Goal: Task Accomplishment & Management: Complete application form

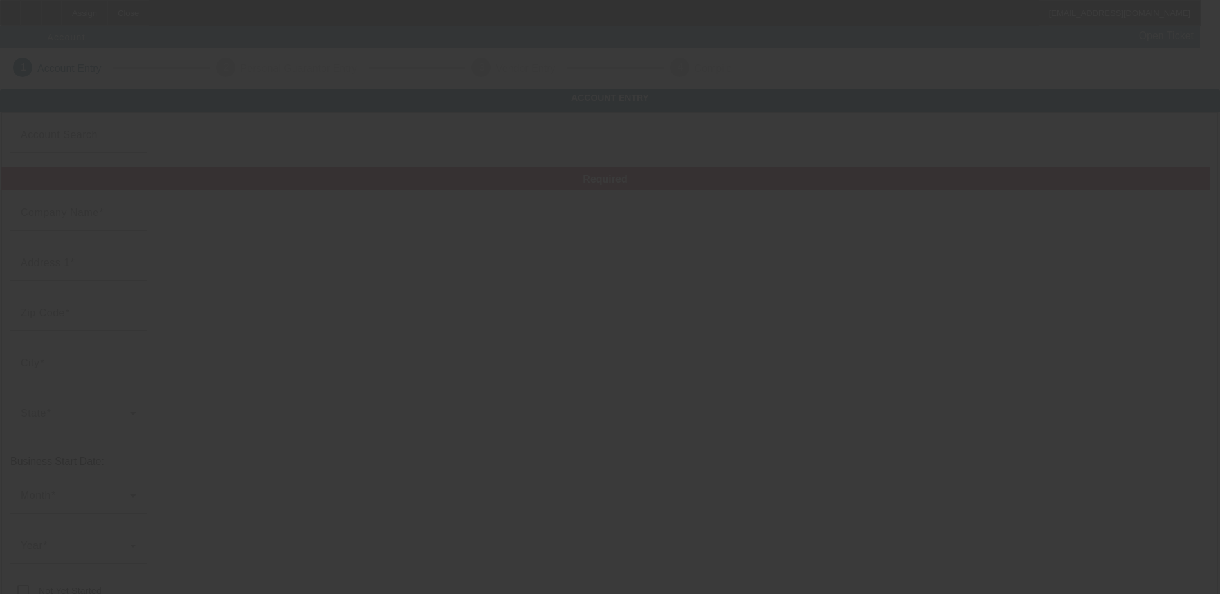
type input "Blue Ribbon Towing"
type input "[STREET_ADDRESS]"
type input "80537"
type input "Loveland"
type input "[PHONE_NUMBER]"
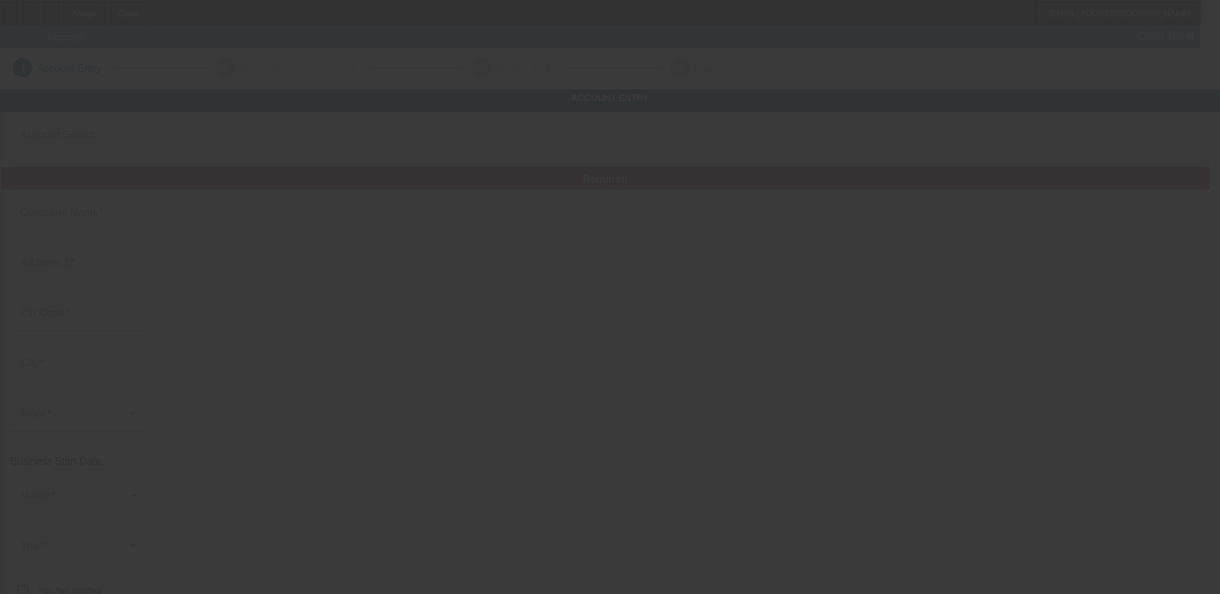
type input "[EMAIL_ADDRESS][DOMAIN_NAME]"
type input "[URL][DOMAIN_NAME]"
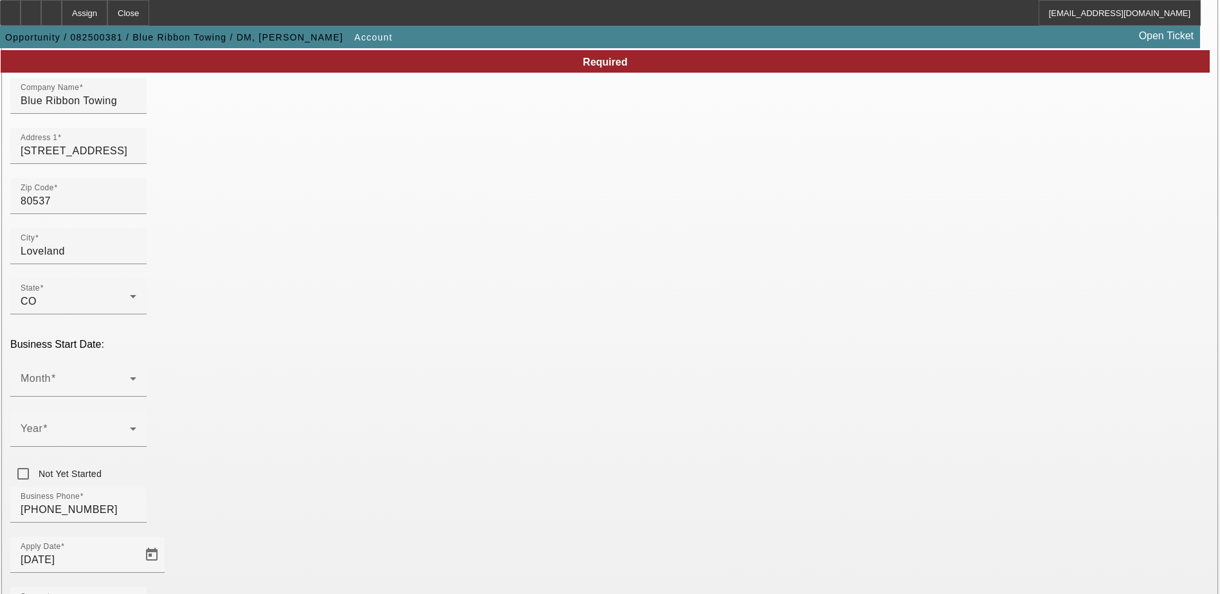
scroll to position [129, 0]
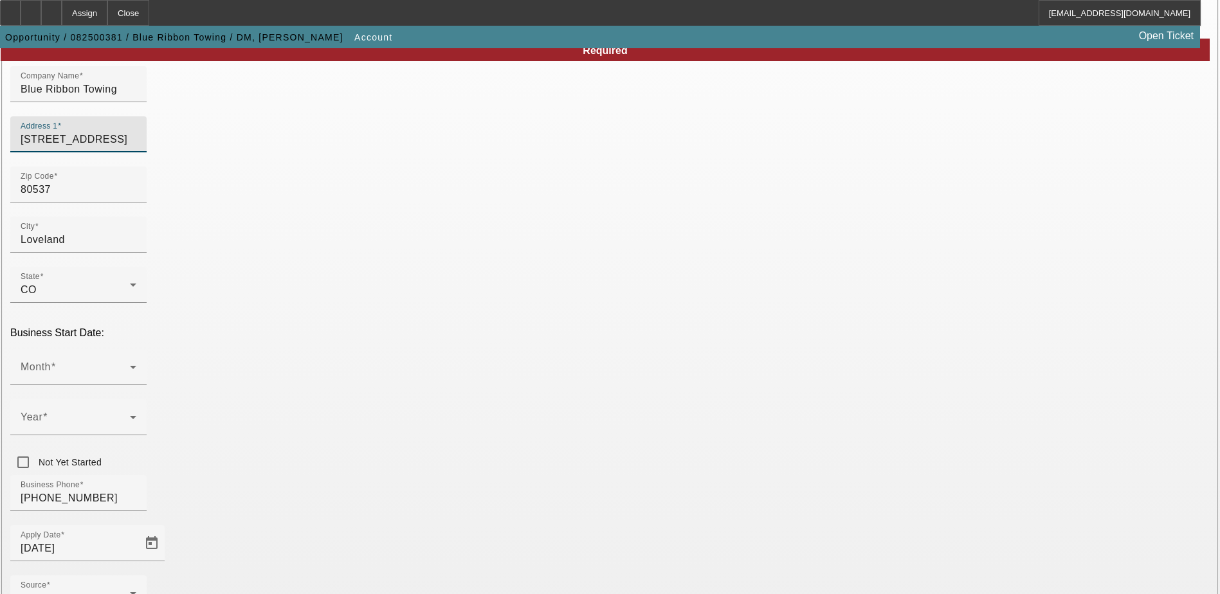
drag, startPoint x: 328, startPoint y: 155, endPoint x: 235, endPoint y: 156, distance: 93.3
click at [235, 156] on div "Address 1 [STREET_ADDRESS]" at bounding box center [610, 141] width 1200 height 50
paste input "[STREET_ADDRESS]"
type input "[STREET_ADDRESS]"
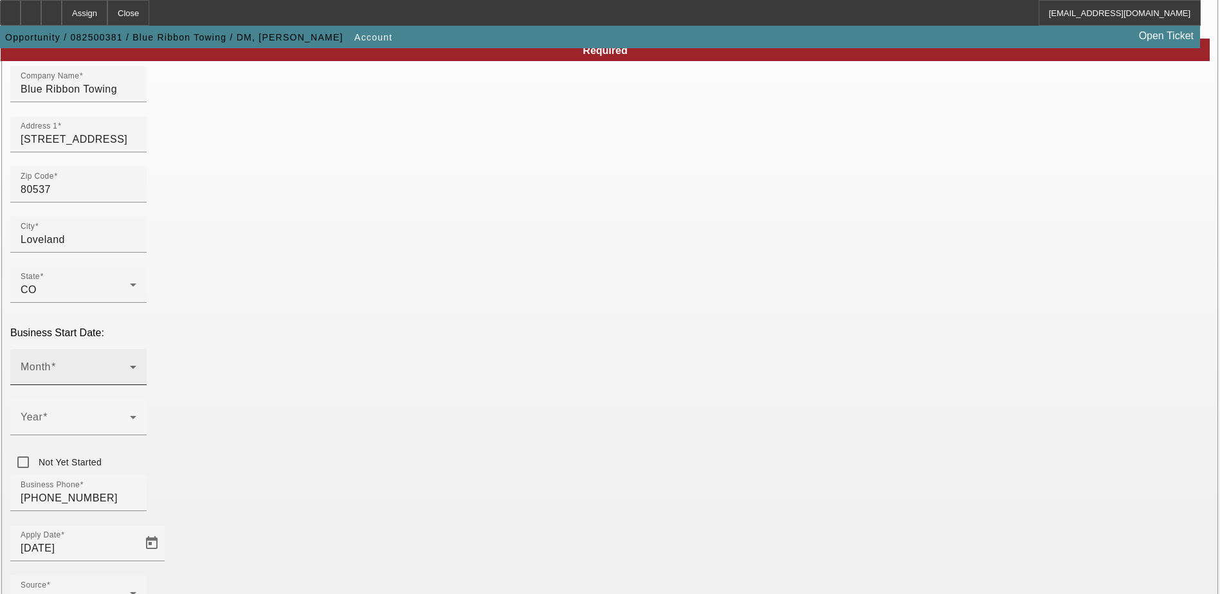
click at [136, 349] on div "Month" at bounding box center [79, 367] width 116 height 36
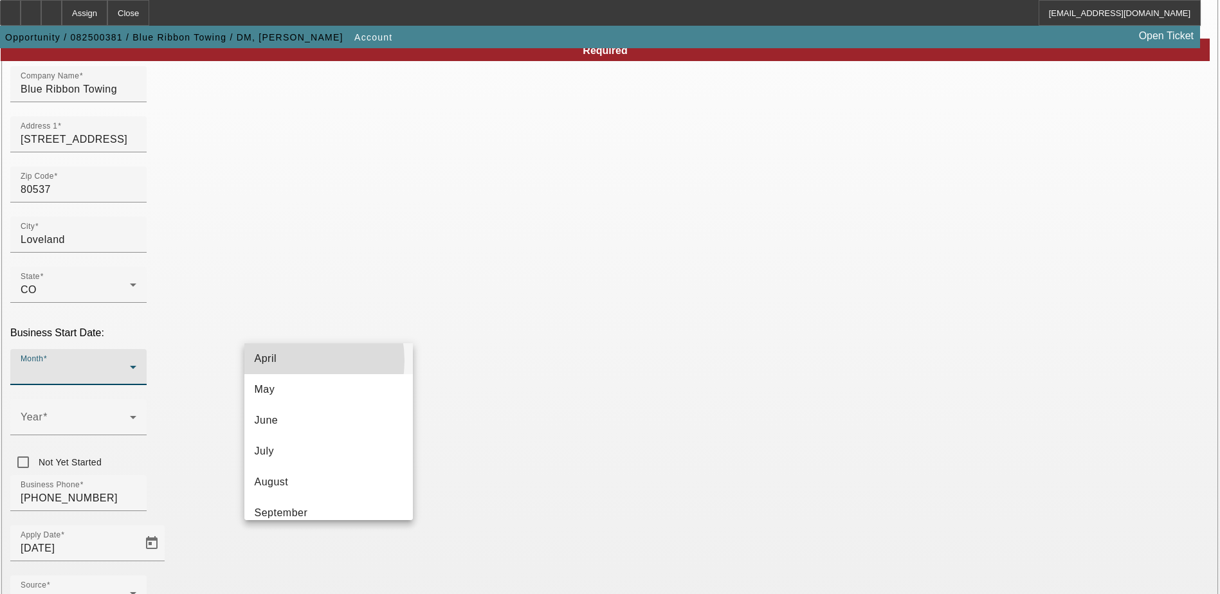
click at [289, 361] on mat-option "April" at bounding box center [328, 359] width 169 height 31
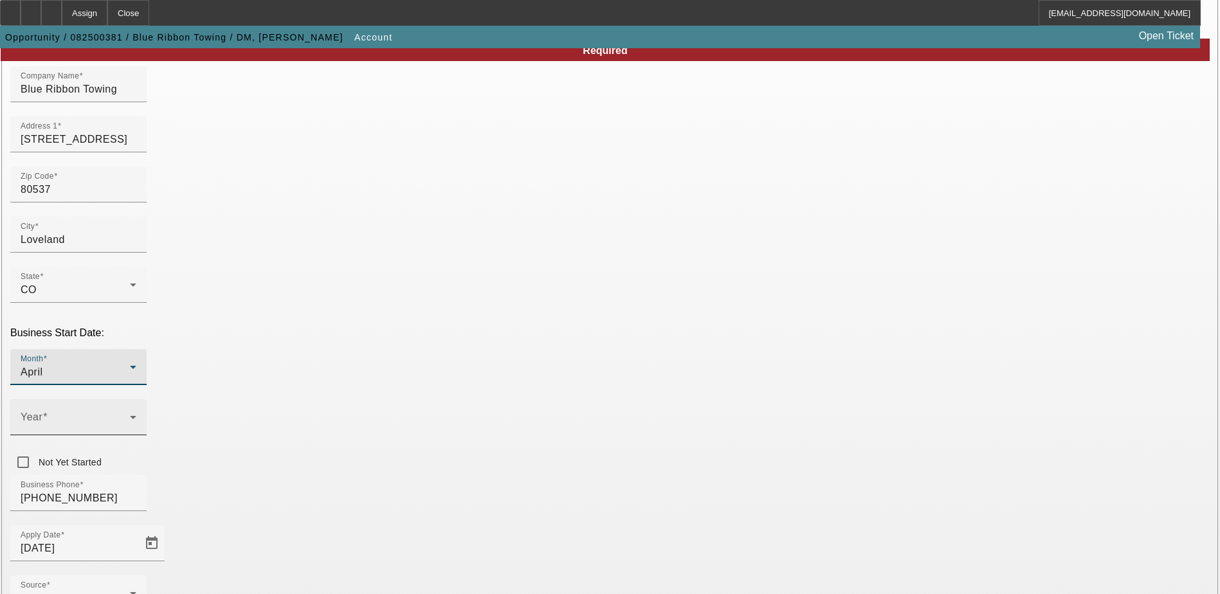
click at [130, 415] on span at bounding box center [75, 422] width 109 height 15
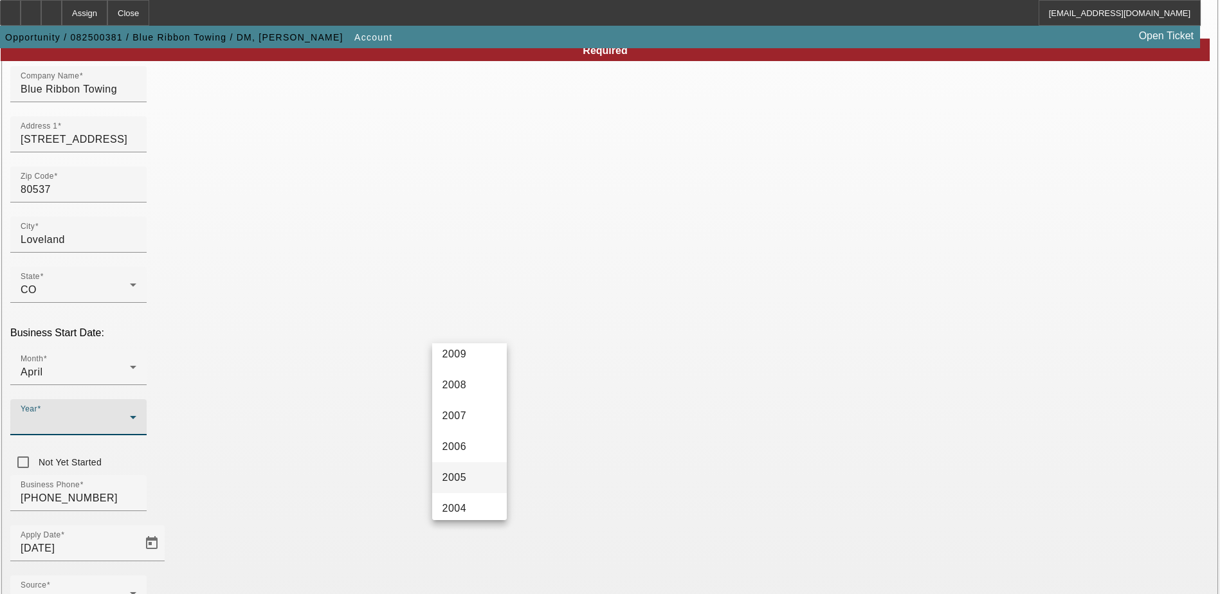
scroll to position [708, 0]
click at [471, 399] on mat-option "2004" at bounding box center [469, 397] width 75 height 31
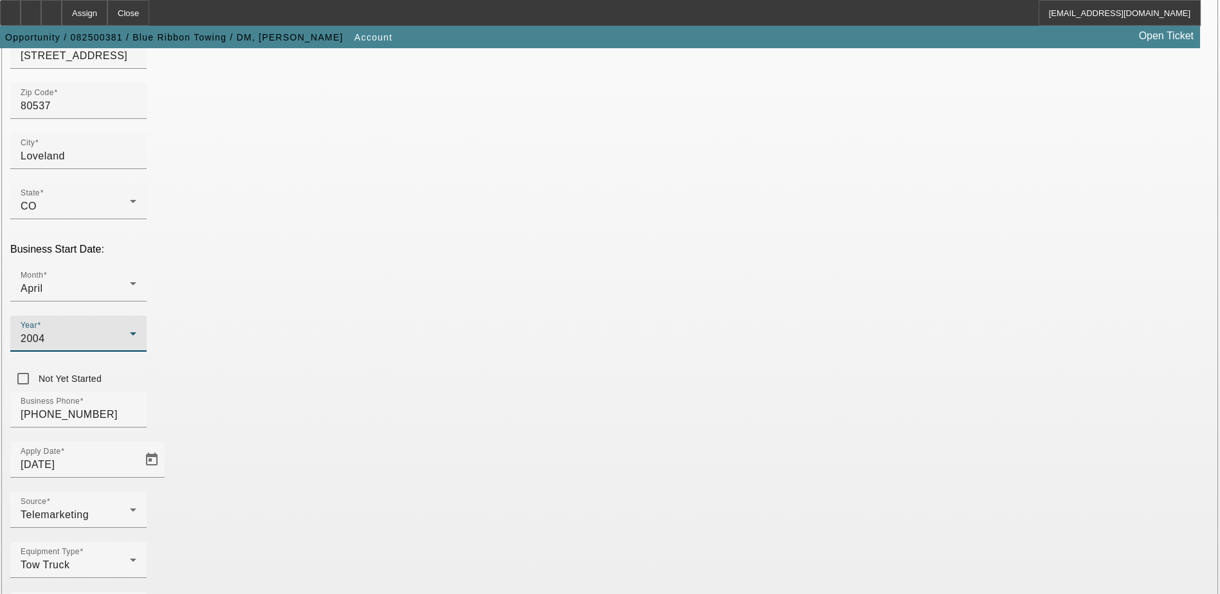
scroll to position [217, 0]
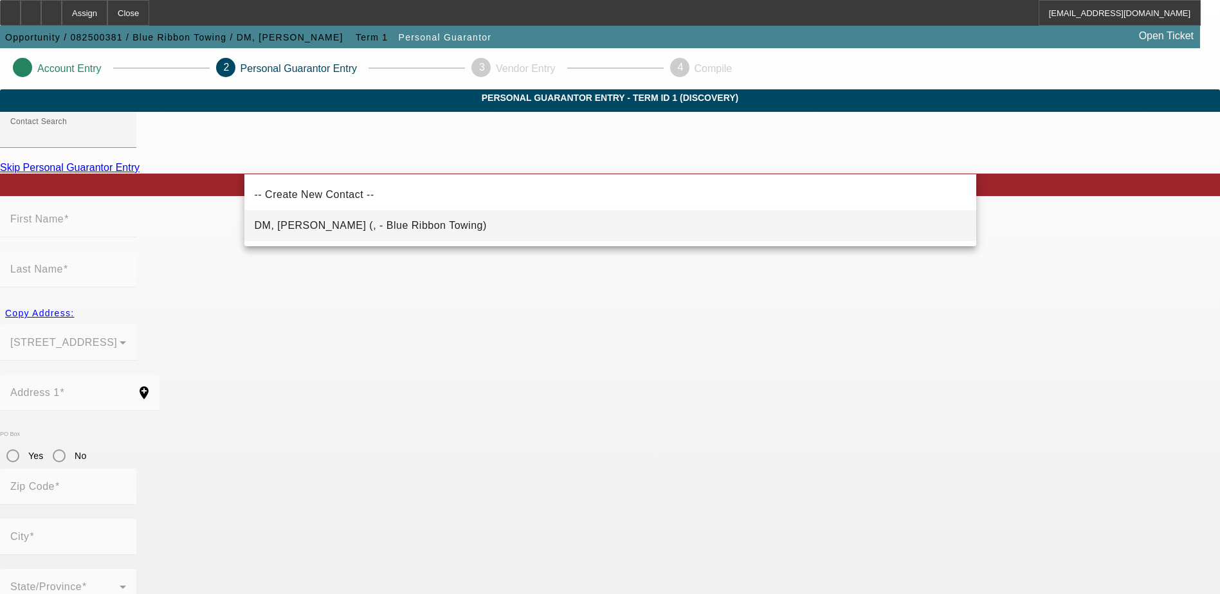
click at [483, 224] on mat-option "DM, [PERSON_NAME] (, - Blue Ribbon Towing)" at bounding box center [610, 225] width 732 height 31
type input "DM, [PERSON_NAME] (, - Blue Ribbon Towing)"
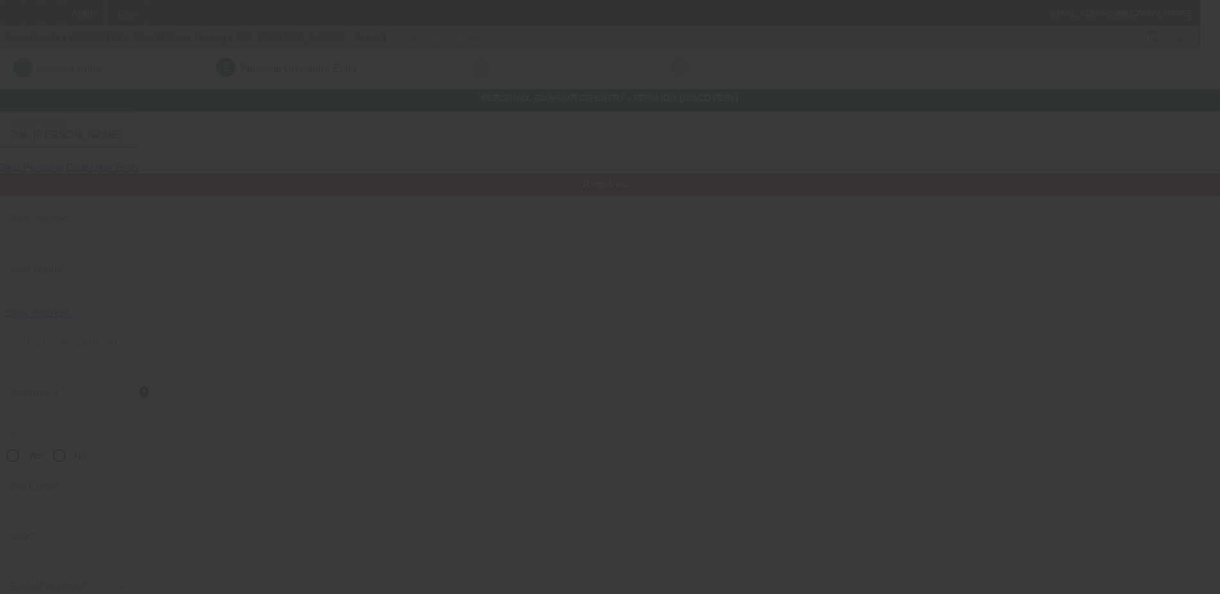
type input "[PERSON_NAME]"
type input "DM"
radio input "true"
type input "[PHONE_NUMBER]"
type input "[EMAIL_ADDRESS][DOMAIN_NAME]"
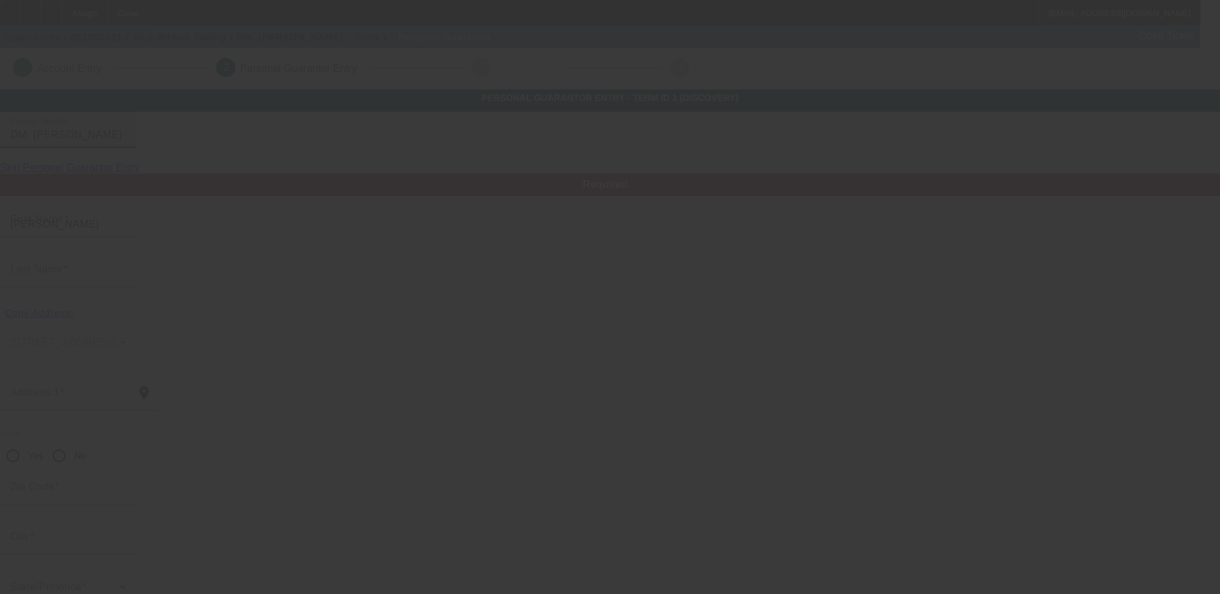
type input "[PHONE_NUMBER]"
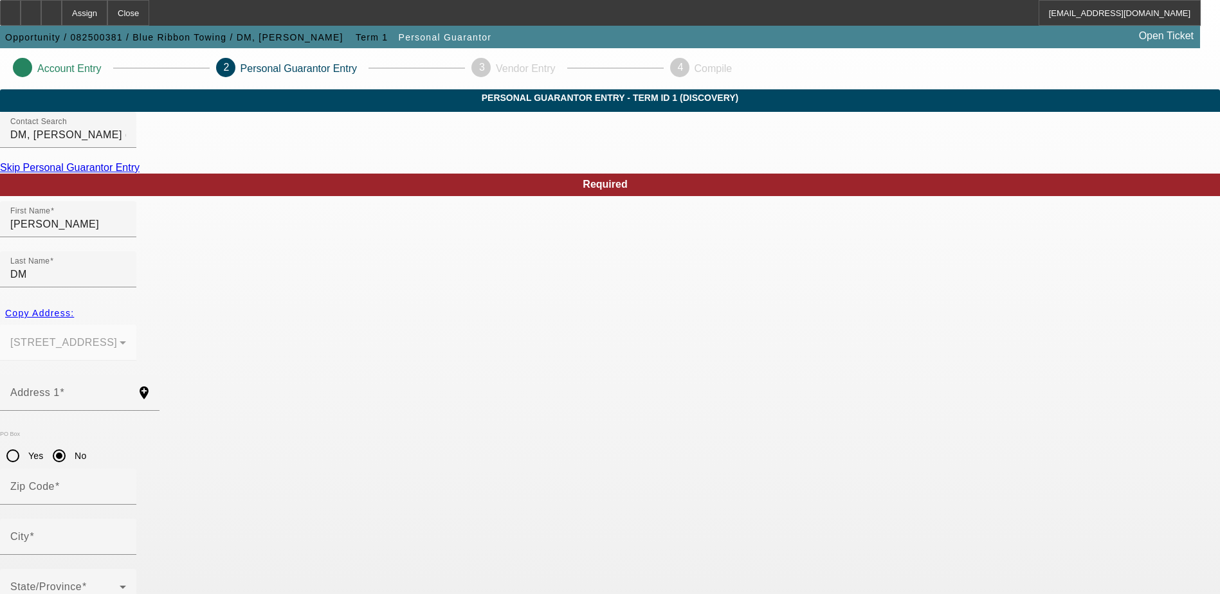
click at [140, 173] on link "Skip Personal Guarantor Entry" at bounding box center [70, 167] width 140 height 11
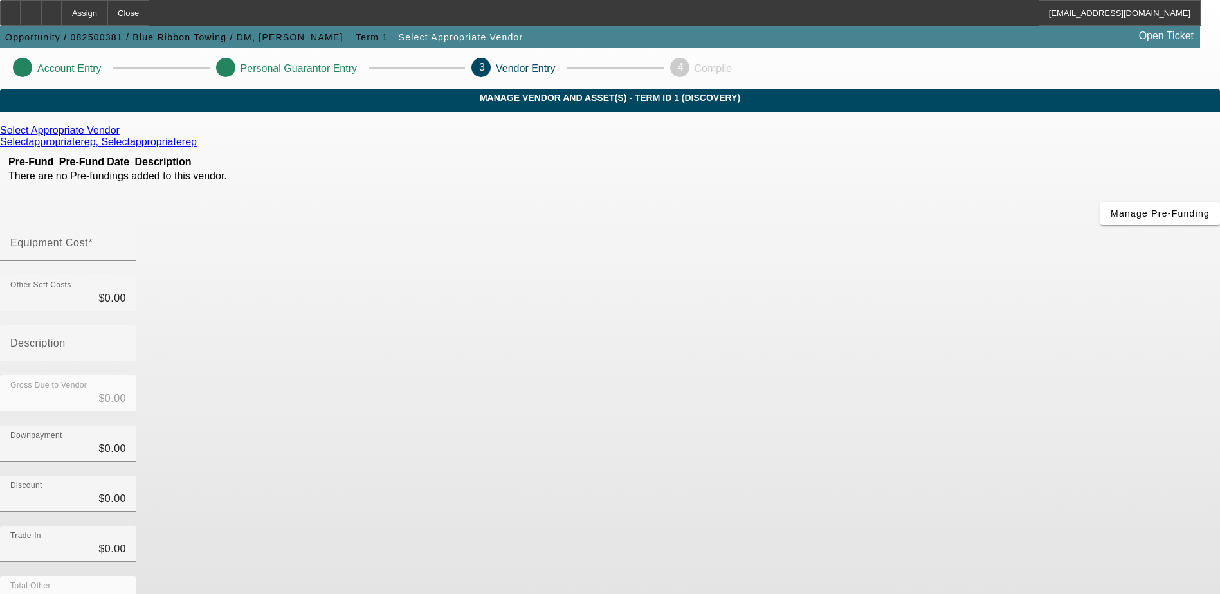
click at [120, 136] on link "Select Appropriate Vendor" at bounding box center [60, 131] width 120 height 12
click at [197, 148] on link "Selectappropriaterep, Selectappropriaterep" at bounding box center [98, 142] width 197 height 12
click at [120, 136] on link "Select Appropriate Vendor" at bounding box center [60, 131] width 120 height 12
click at [123, 136] on icon at bounding box center [123, 130] width 0 height 11
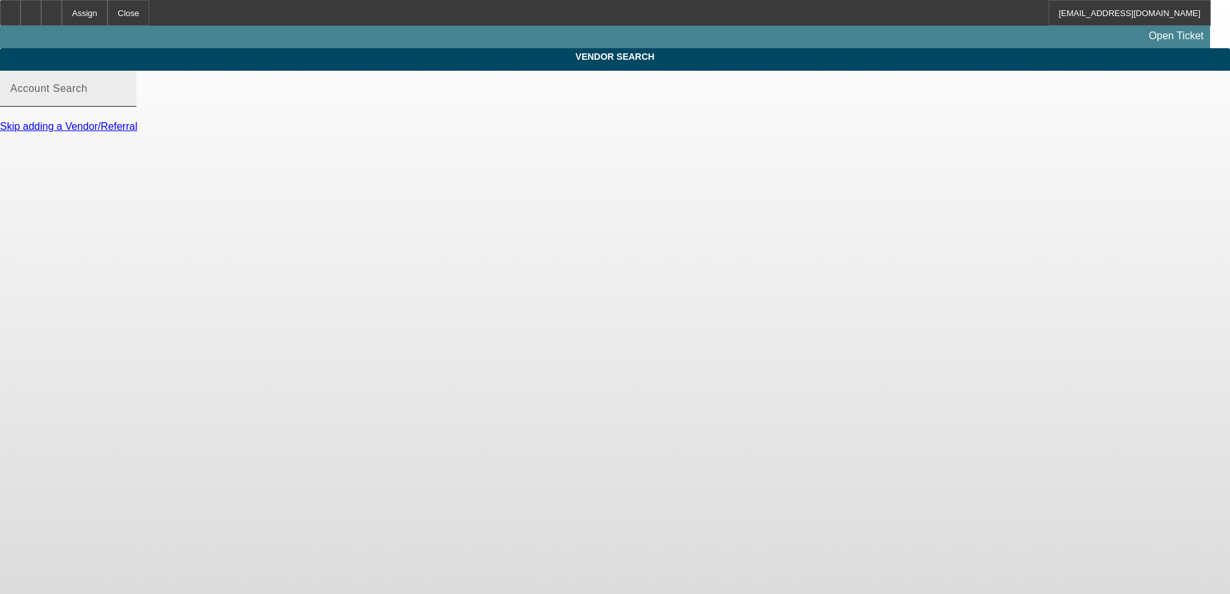
click at [126, 97] on div "Account Search" at bounding box center [68, 89] width 116 height 36
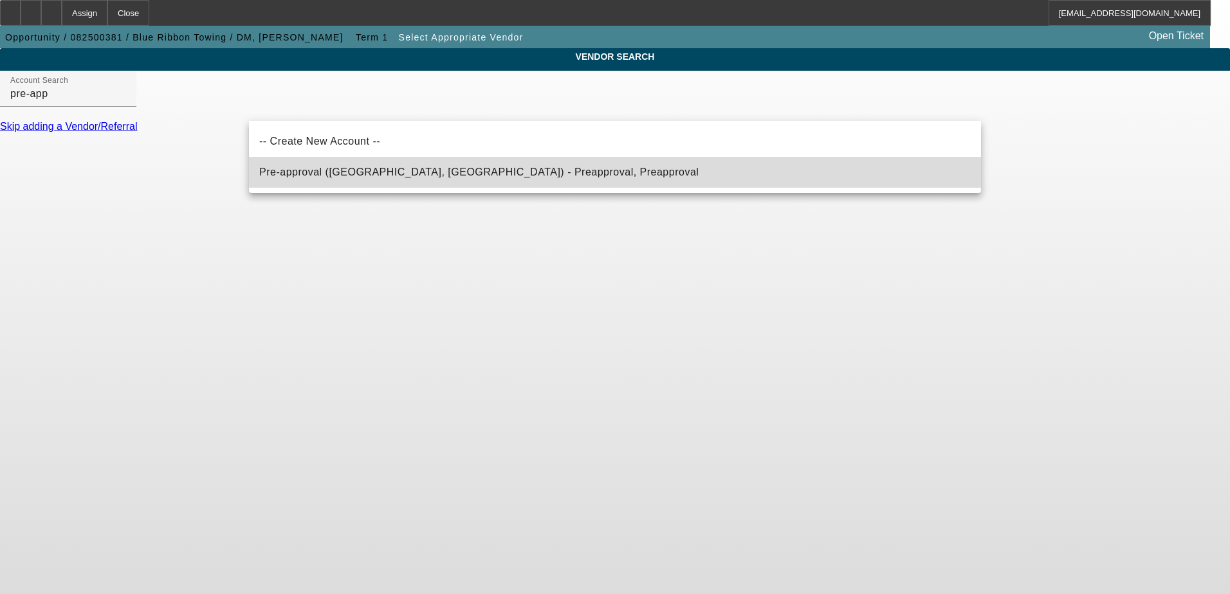
click at [389, 168] on span "Pre-approval ([GEOGRAPHIC_DATA], [GEOGRAPHIC_DATA]) - Preapproval, Preapproval" at bounding box center [478, 172] width 439 height 11
type input "Pre-approval ([GEOGRAPHIC_DATA], [GEOGRAPHIC_DATA]) - Preapproval, Preapproval"
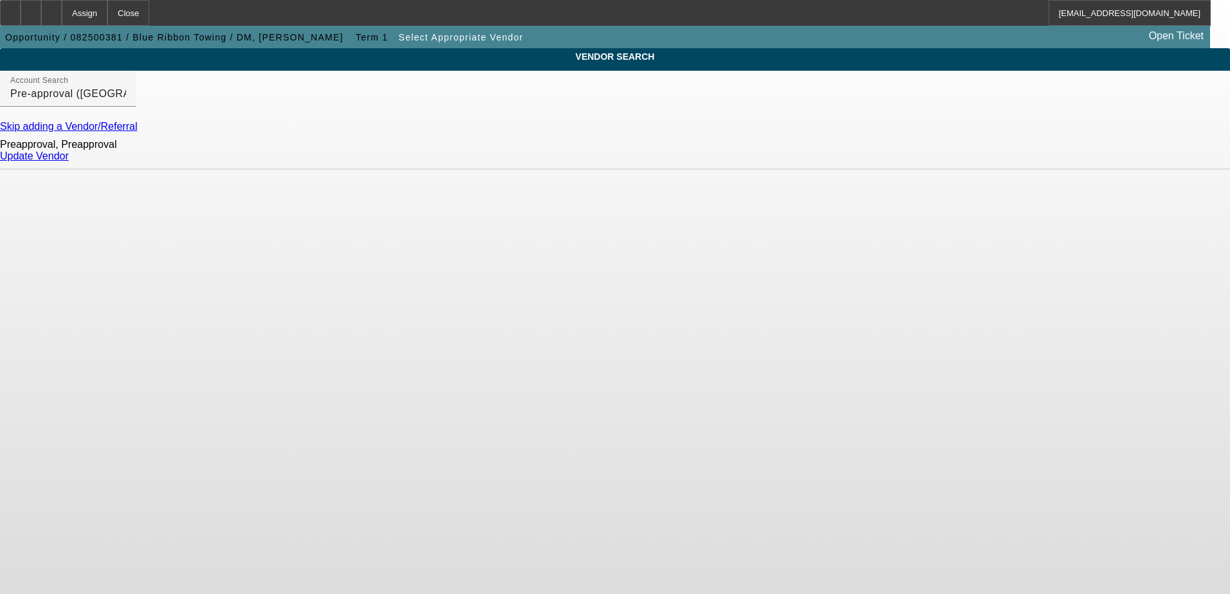
click at [69, 161] on link "Update Vendor" at bounding box center [34, 156] width 69 height 11
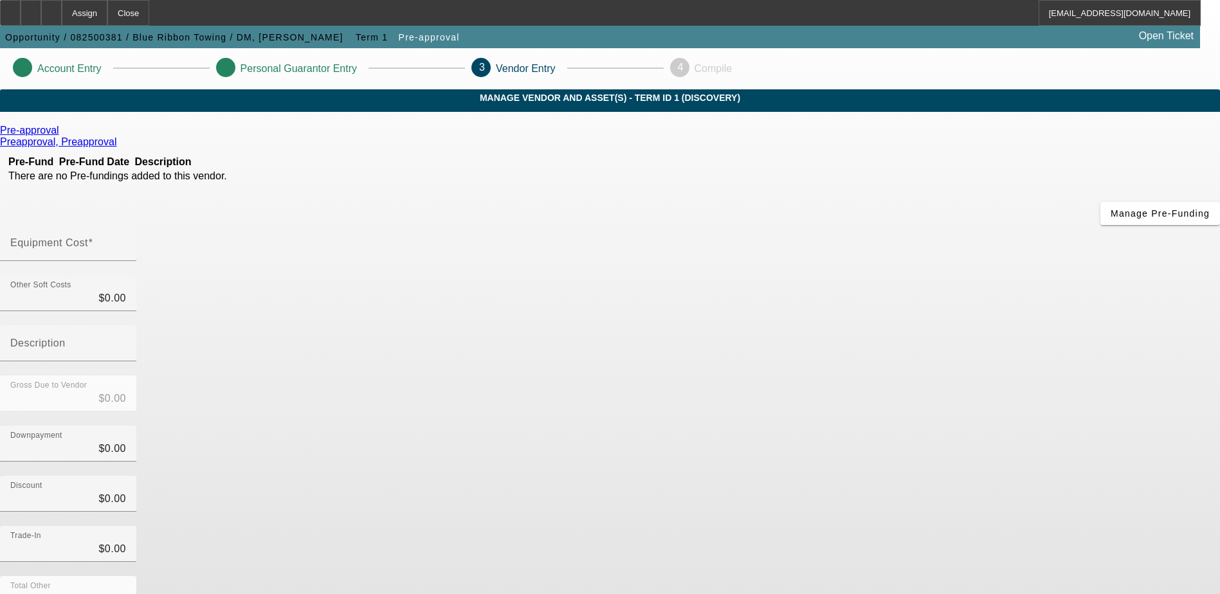
click at [126, 241] on input "Equipment Cost" at bounding box center [68, 248] width 116 height 15
type input "$0.00"
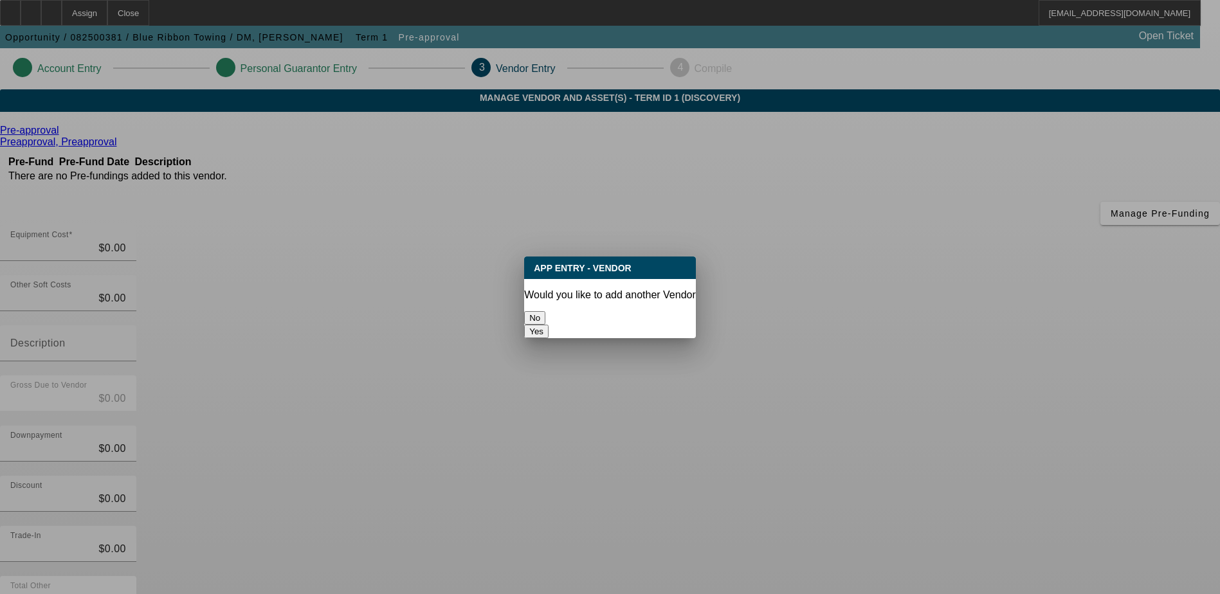
click at [546, 313] on button "No" at bounding box center [534, 318] width 21 height 14
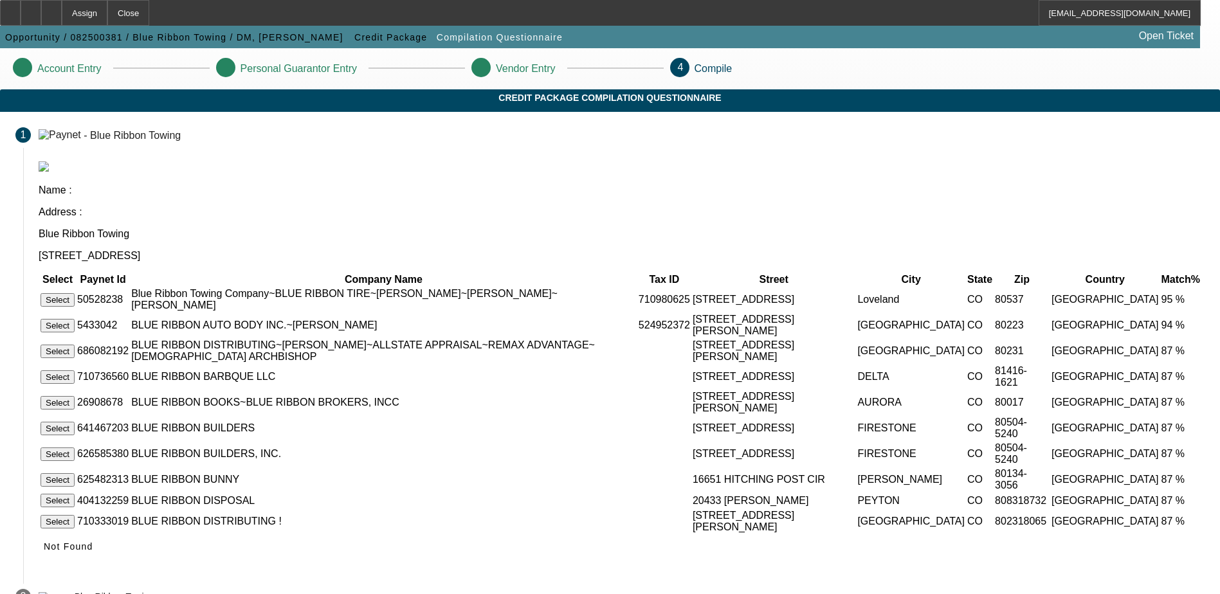
click at [75, 293] on button "Select" at bounding box center [58, 300] width 34 height 14
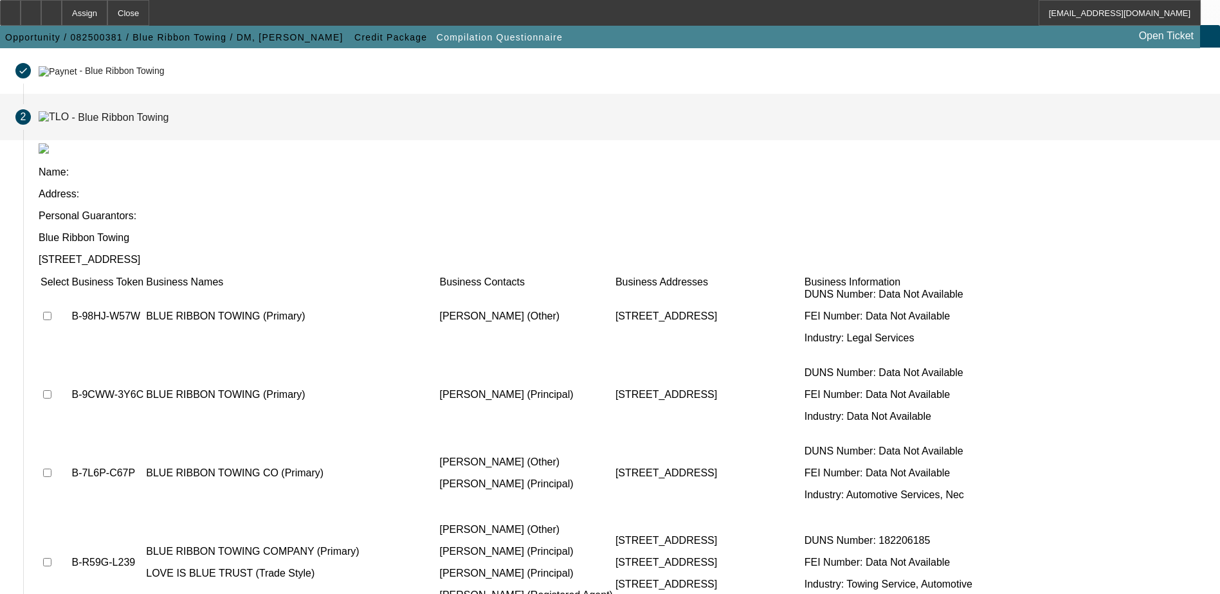
scroll to position [193, 0]
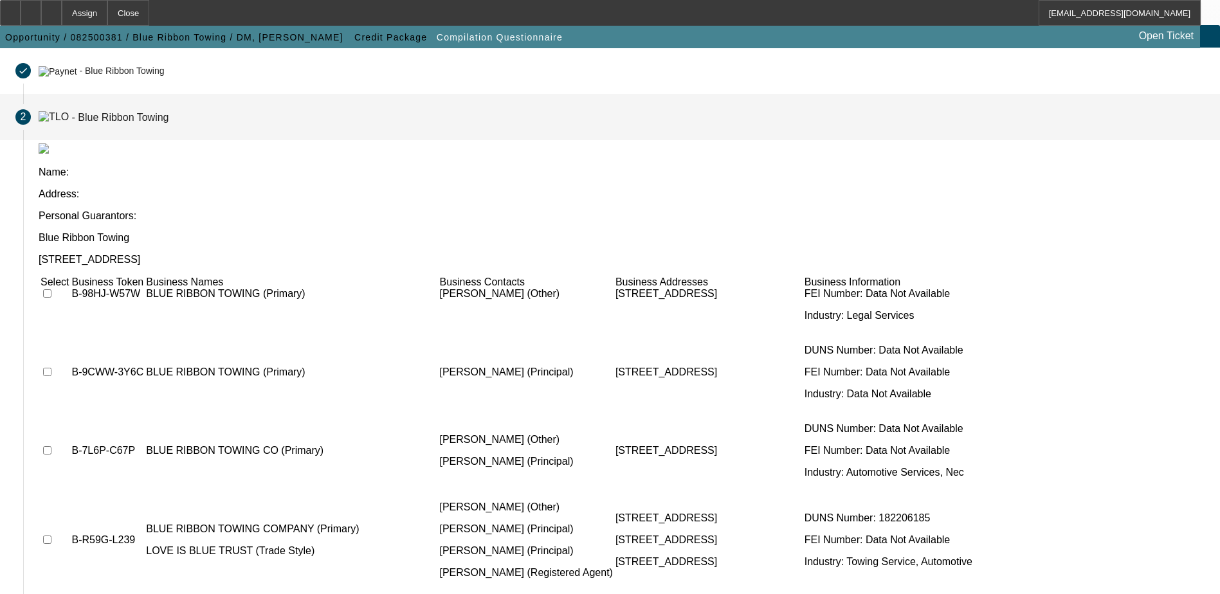
click at [51, 536] on input "checkbox" at bounding box center [47, 540] width 8 height 8
checkbox input "true"
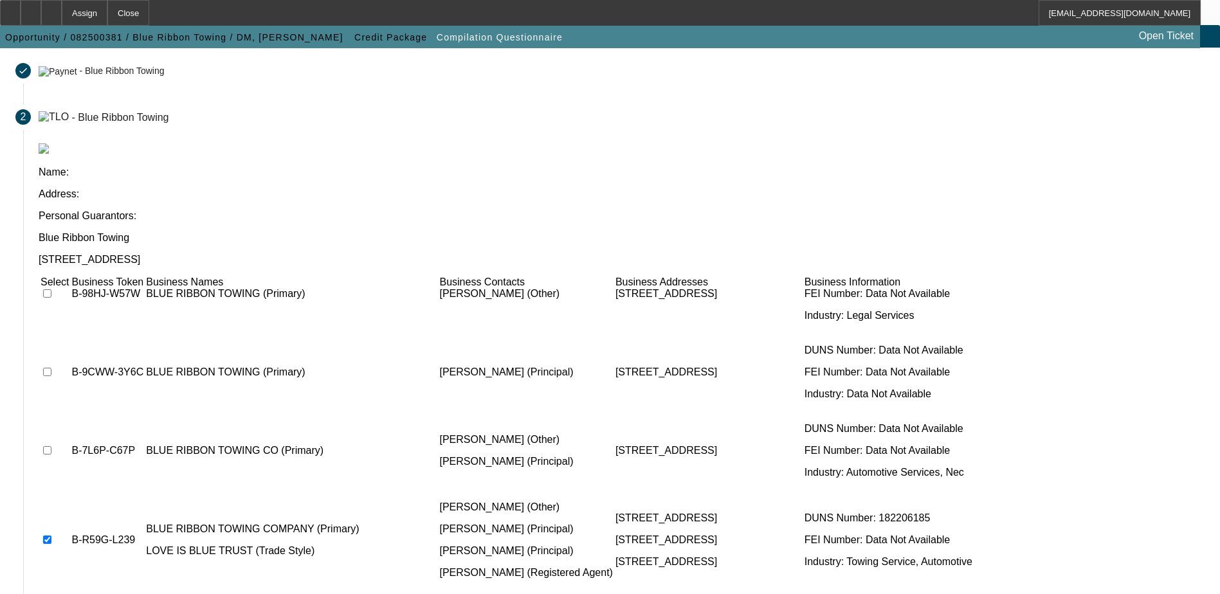
checkbox input "true"
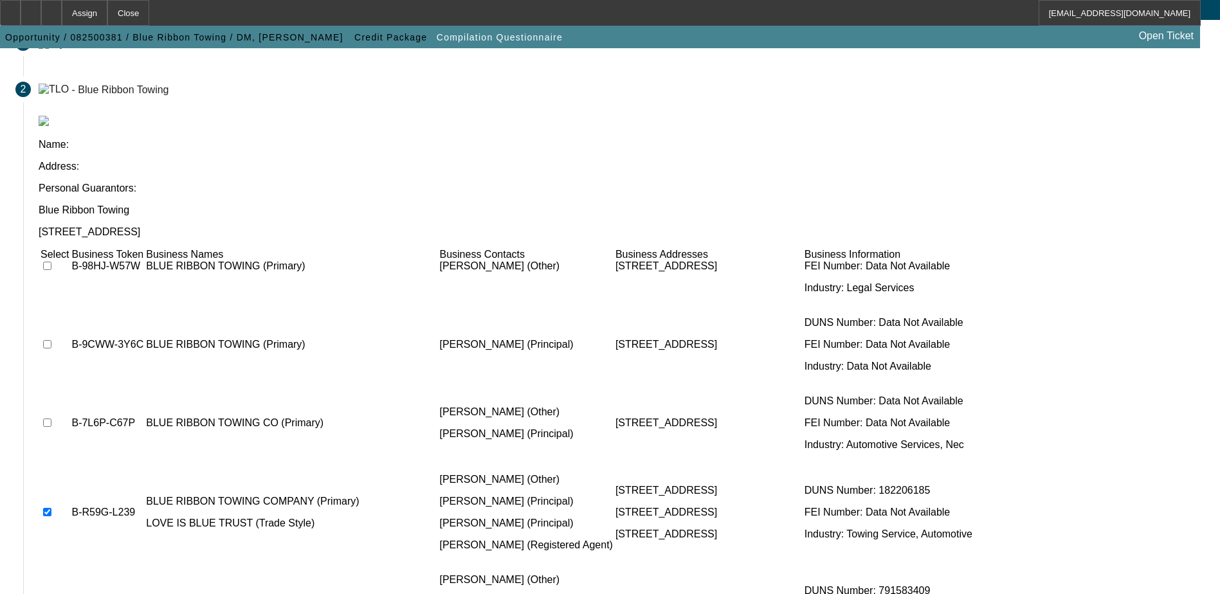
scroll to position [117, 0]
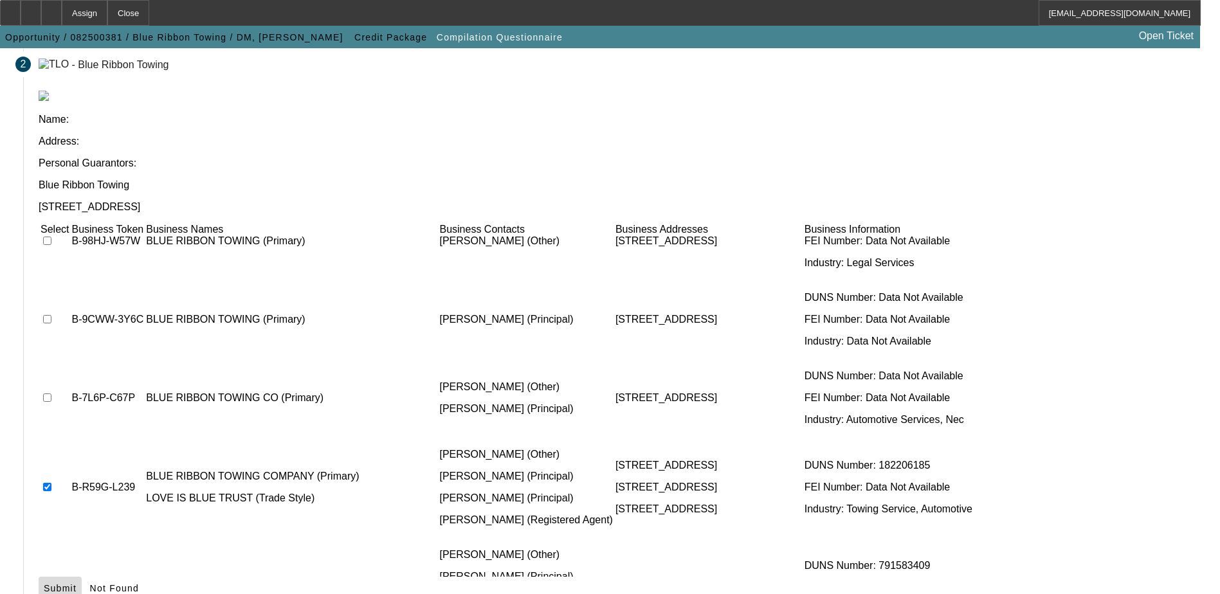
click at [77, 584] on span "Submit" at bounding box center [60, 589] width 33 height 10
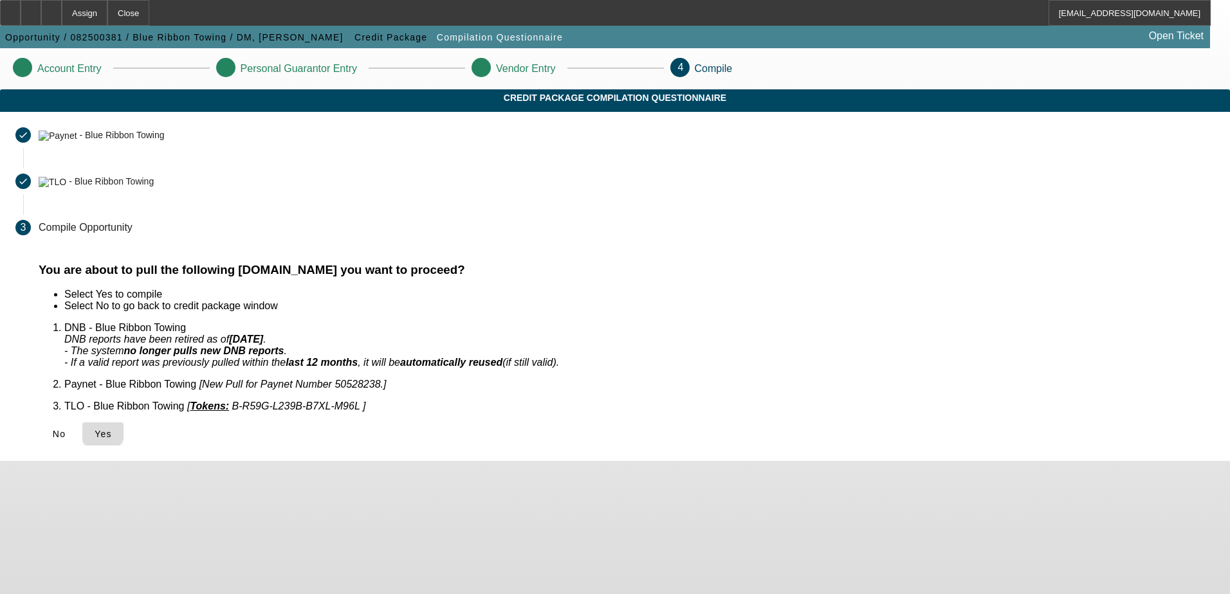
click at [112, 429] on span "Yes" at bounding box center [103, 434] width 17 height 10
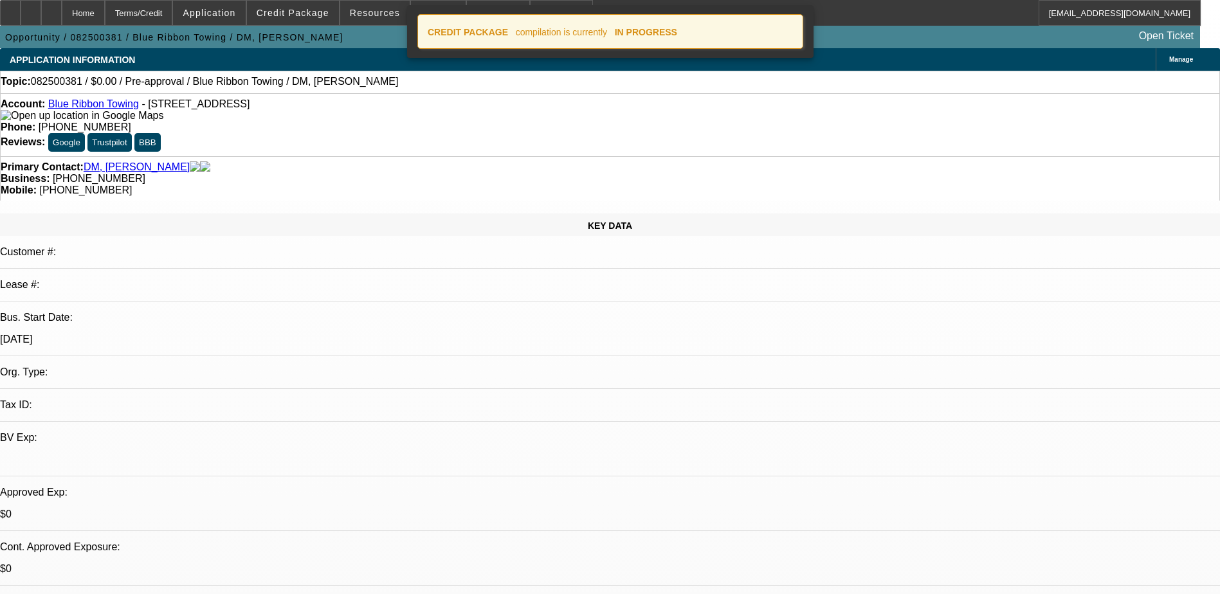
select select "0"
select select "2"
select select "0.1"
select select "4"
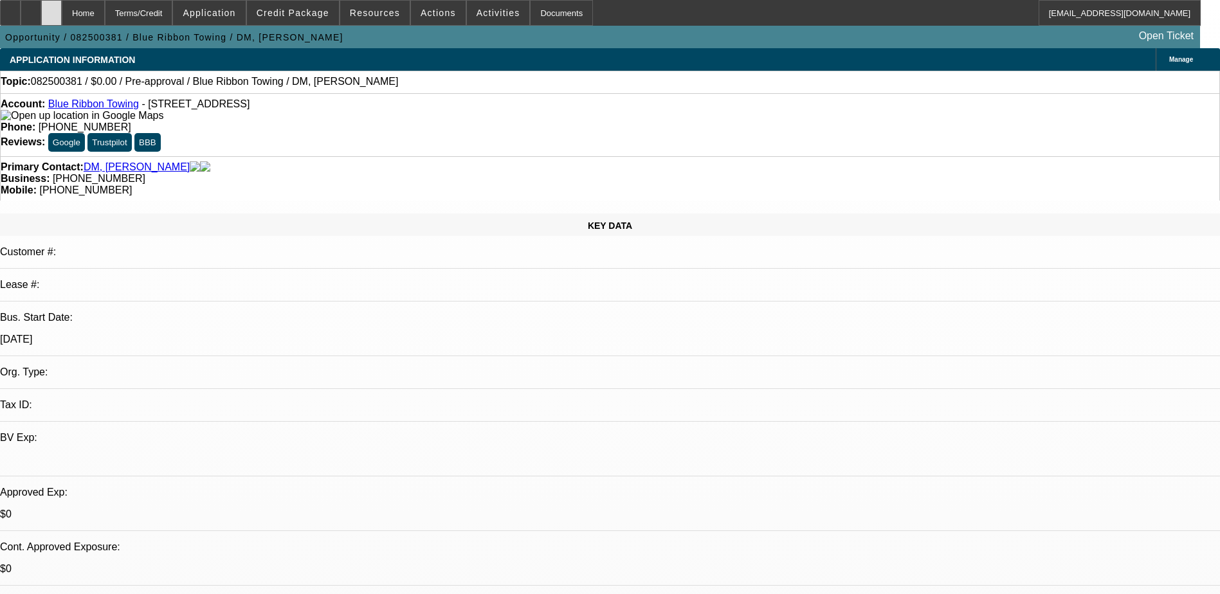
click at [62, 15] on div at bounding box center [51, 13] width 21 height 26
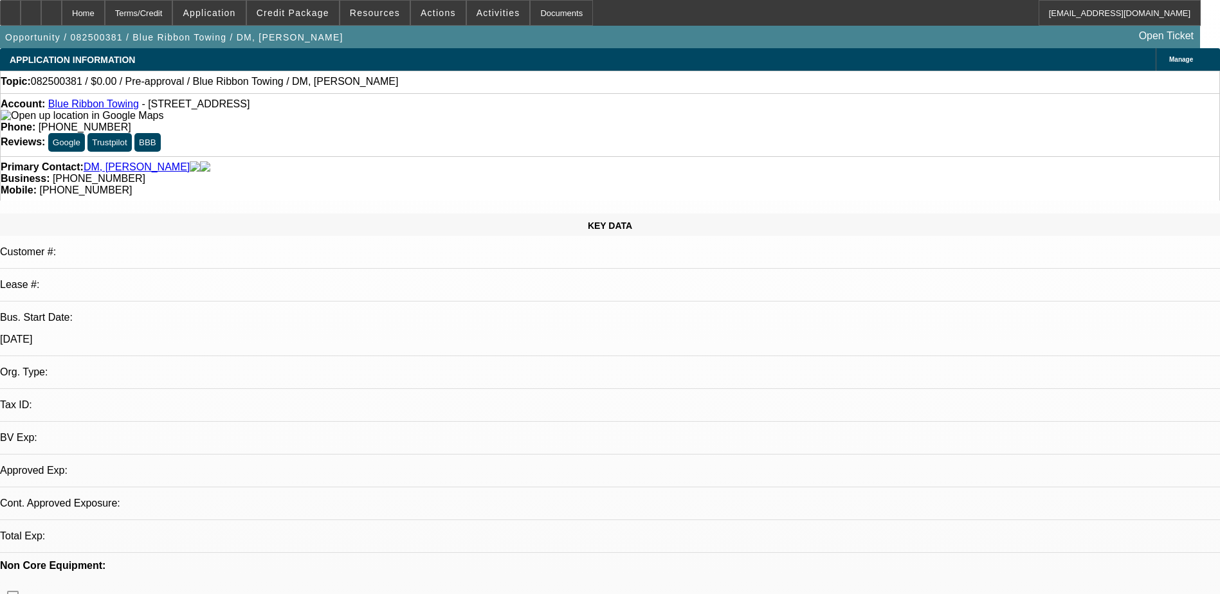
select select "0"
select select "2"
select select "0.1"
select select "4"
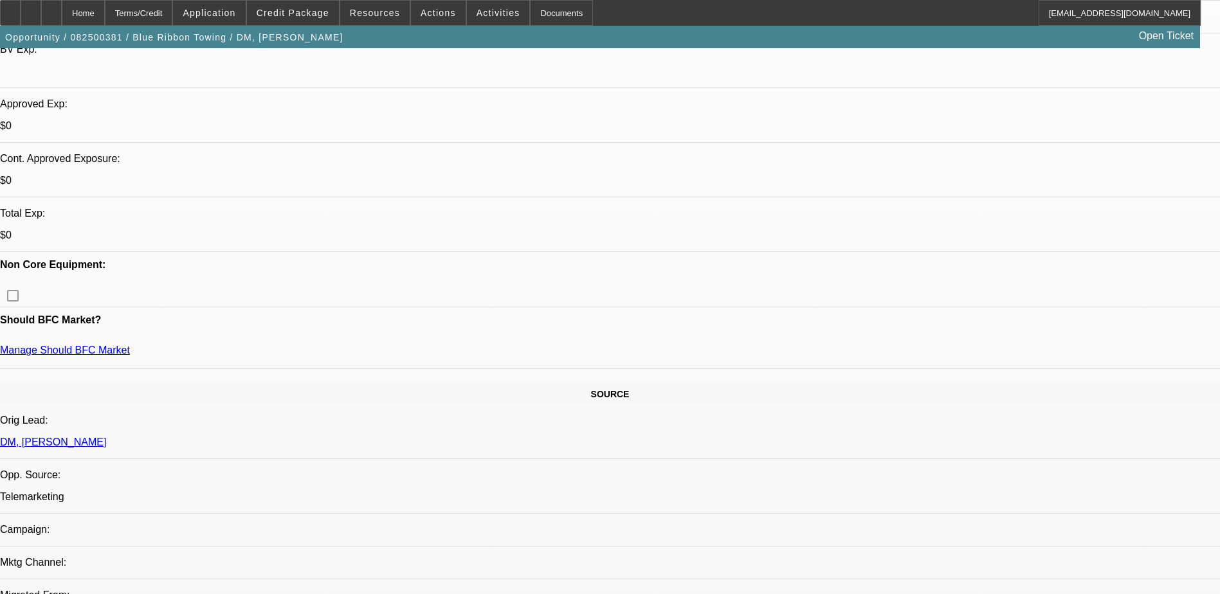
scroll to position [450, 0]
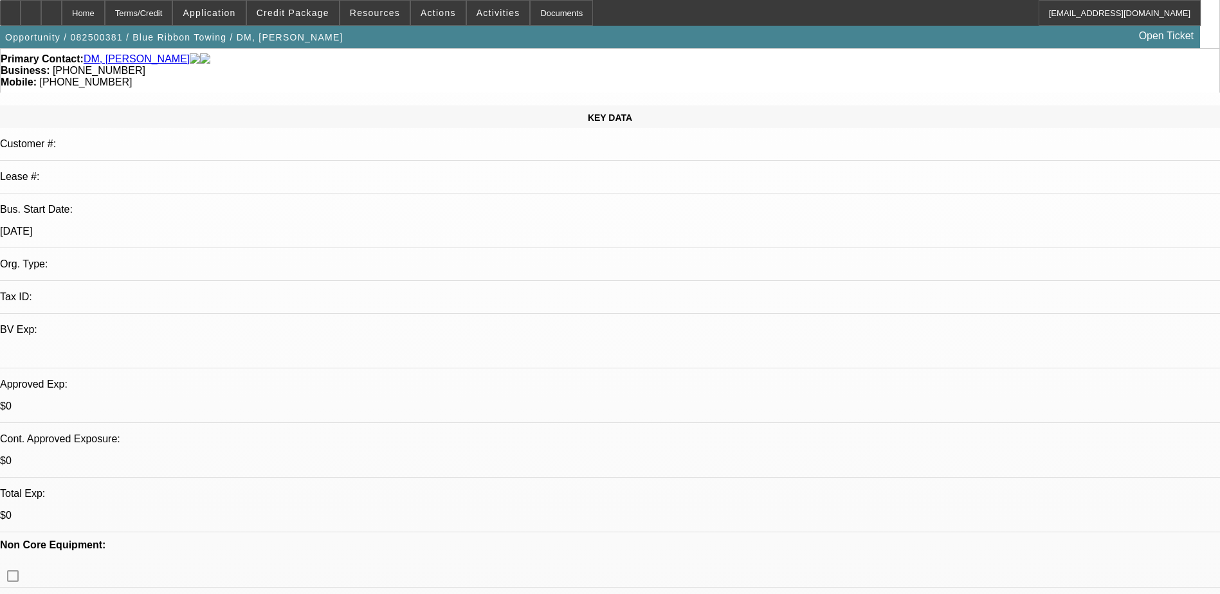
scroll to position [0, 0]
